Goal: Register for event/course

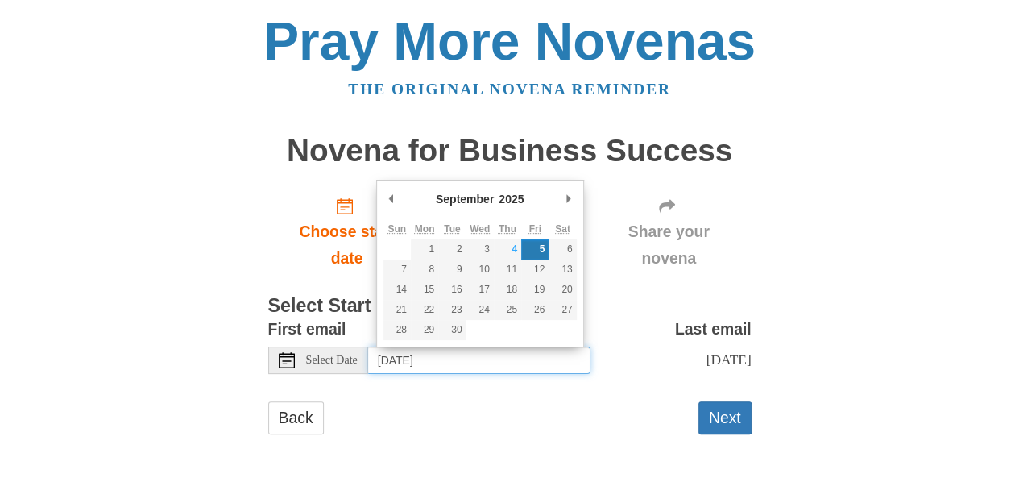
click at [456, 372] on input "Friday, September 5th" at bounding box center [479, 359] width 222 height 27
type input "Thursday, September 4th"
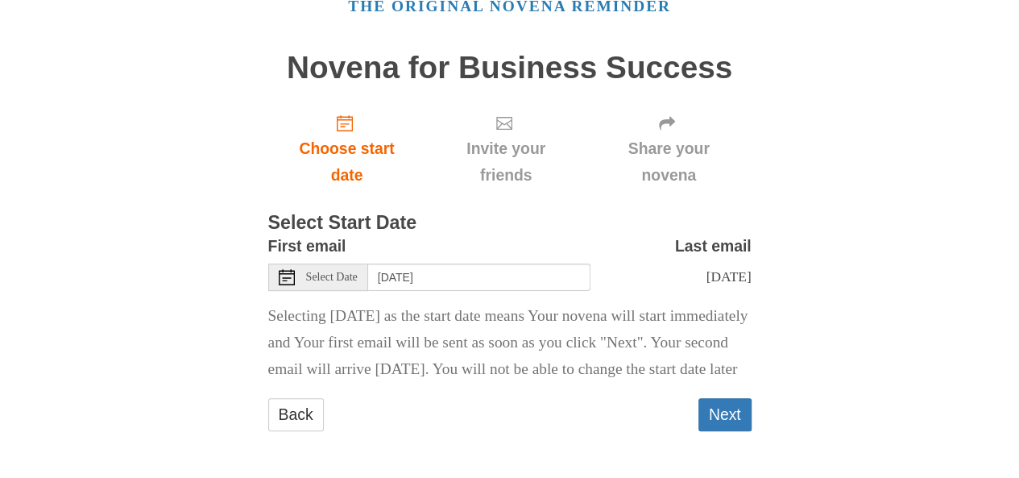
scroll to position [125, 0]
click at [724, 407] on button "Next" at bounding box center [725, 414] width 53 height 33
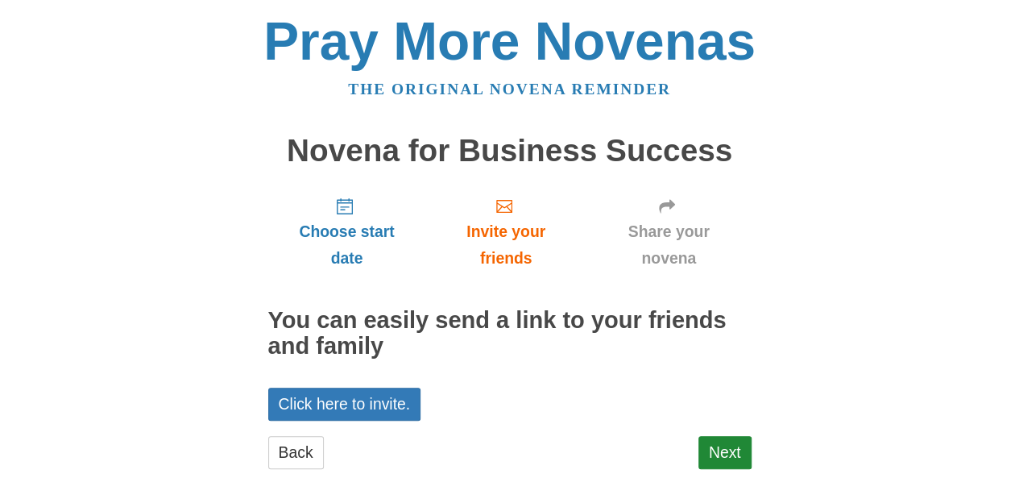
scroll to position [37, 0]
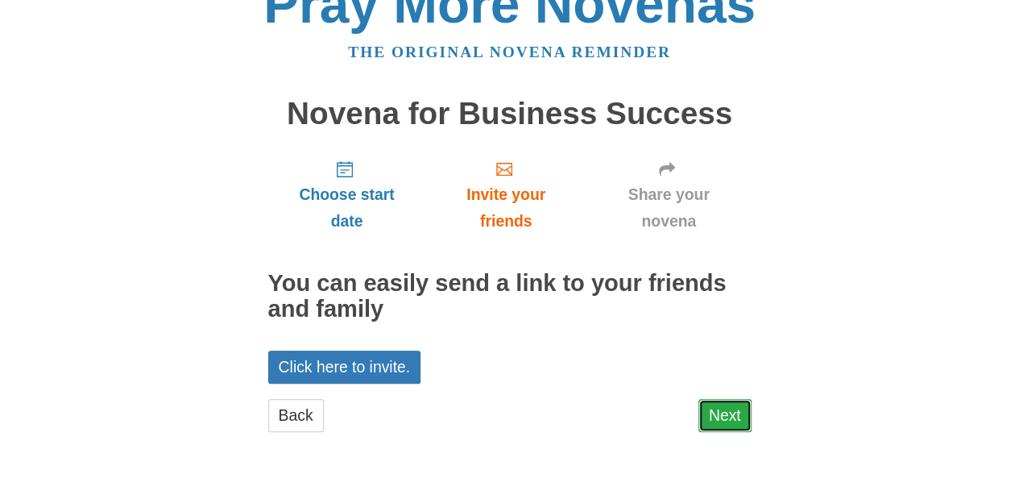
click at [703, 418] on link "Next" at bounding box center [725, 415] width 53 height 33
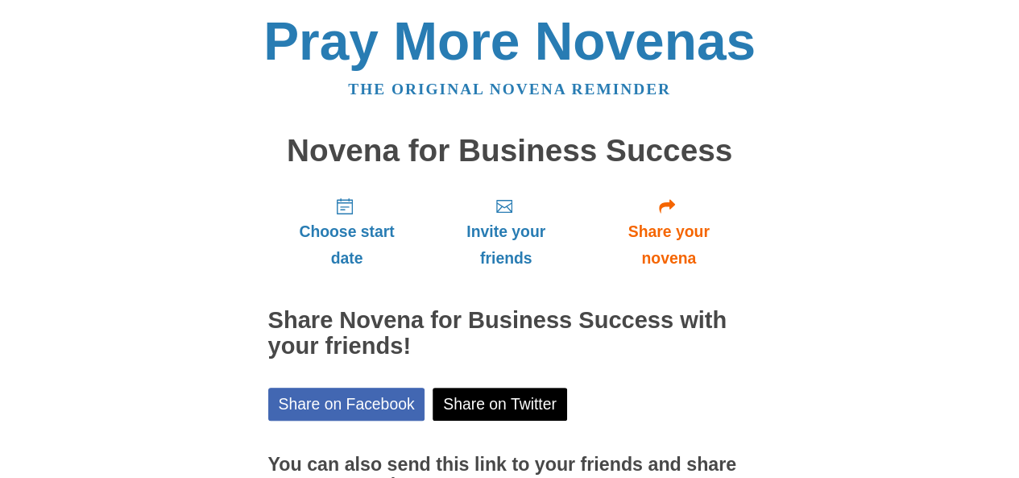
scroll to position [168, 0]
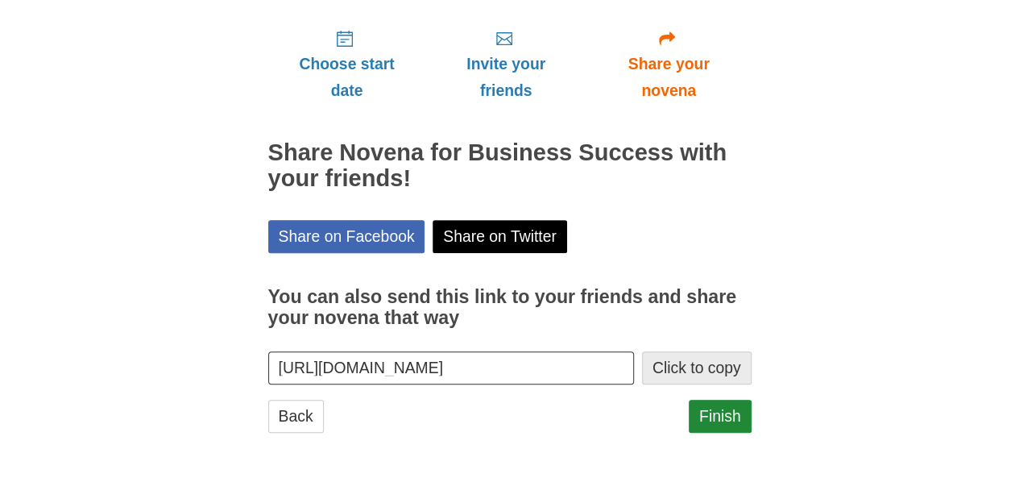
click at [684, 362] on button "Click to copy" at bounding box center [697, 367] width 110 height 33
click at [722, 413] on link "Finish" at bounding box center [720, 416] width 63 height 33
